Goal: Task Accomplishment & Management: Manage account settings

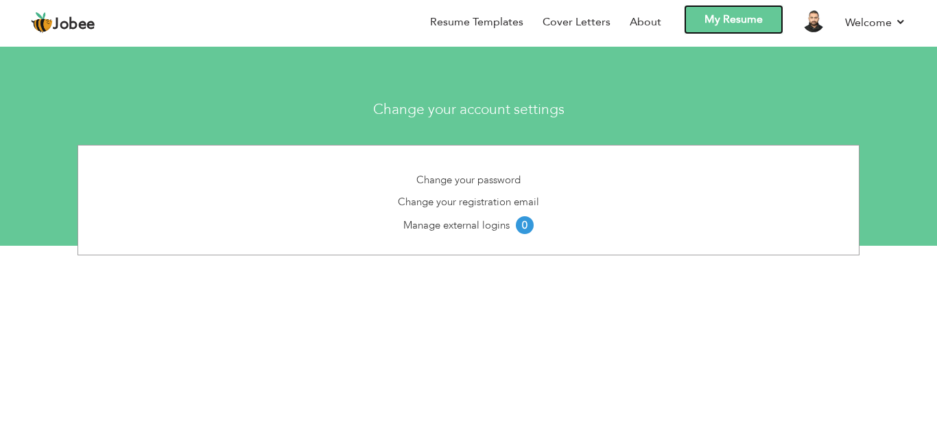
click at [735, 16] on link "My Resume" at bounding box center [733, 19] width 99 height 29
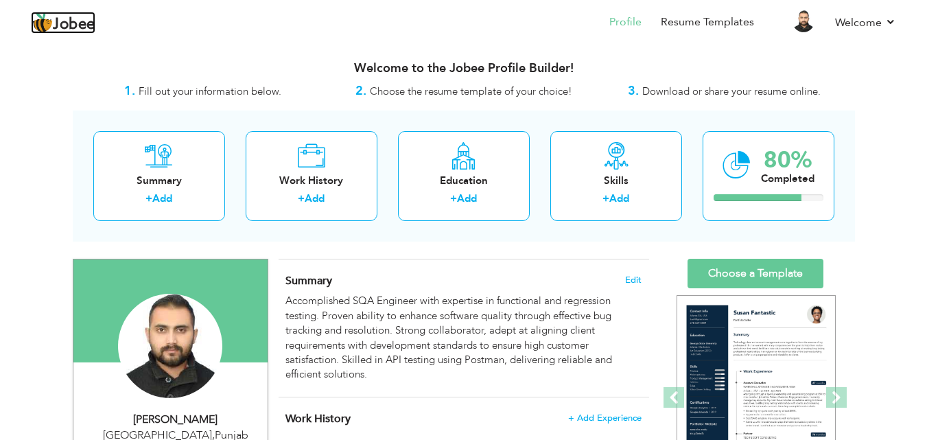
click at [80, 19] on span "Jobee" at bounding box center [74, 24] width 43 height 15
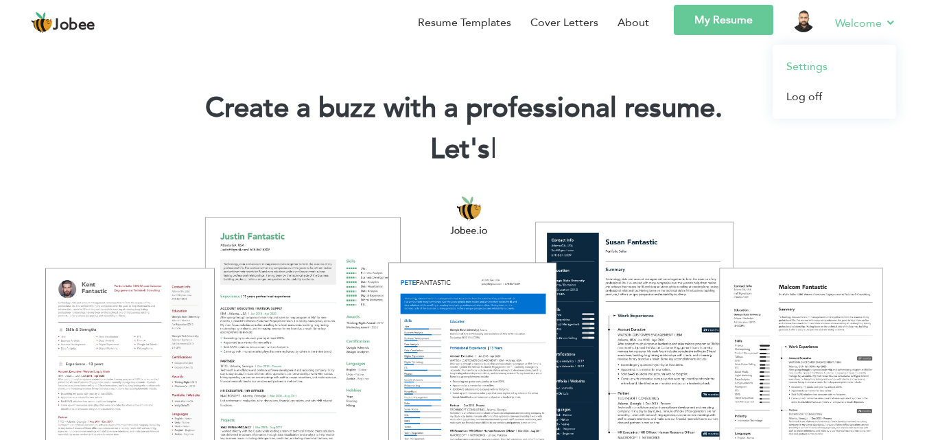
click at [804, 67] on link "Settings" at bounding box center [833, 66] width 123 height 30
